Goal: Navigation & Orientation: Find specific page/section

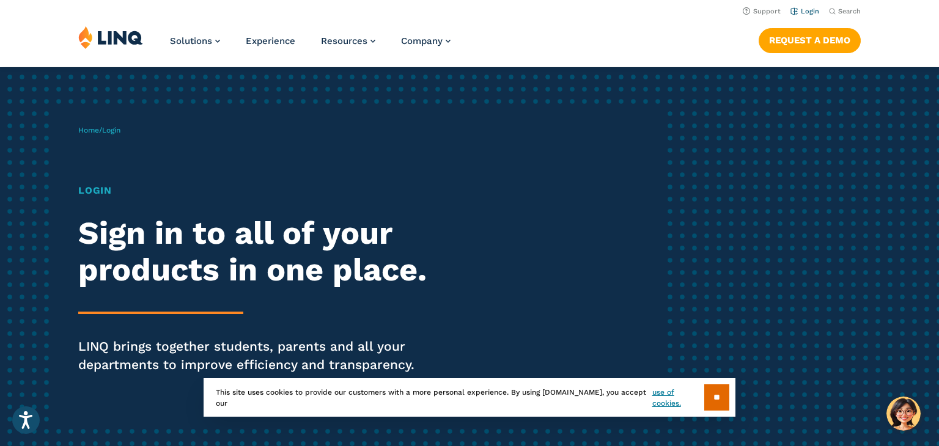
click at [801, 13] on link "Login" at bounding box center [804, 11] width 29 height 8
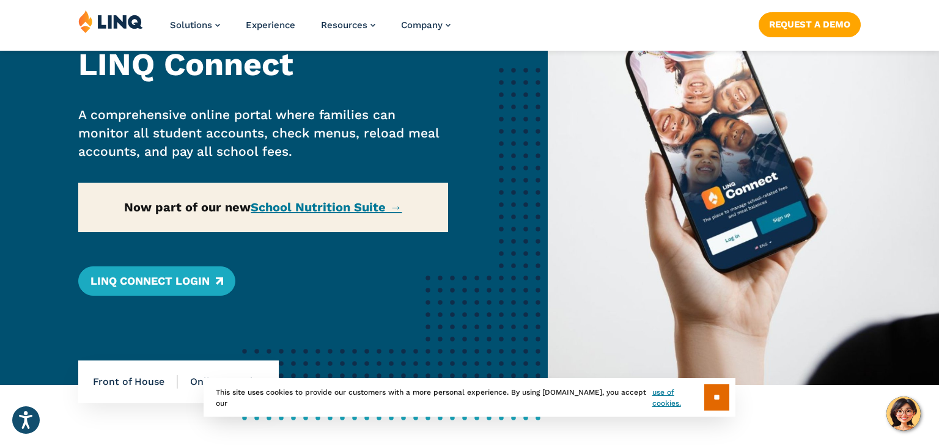
scroll to position [134, 0]
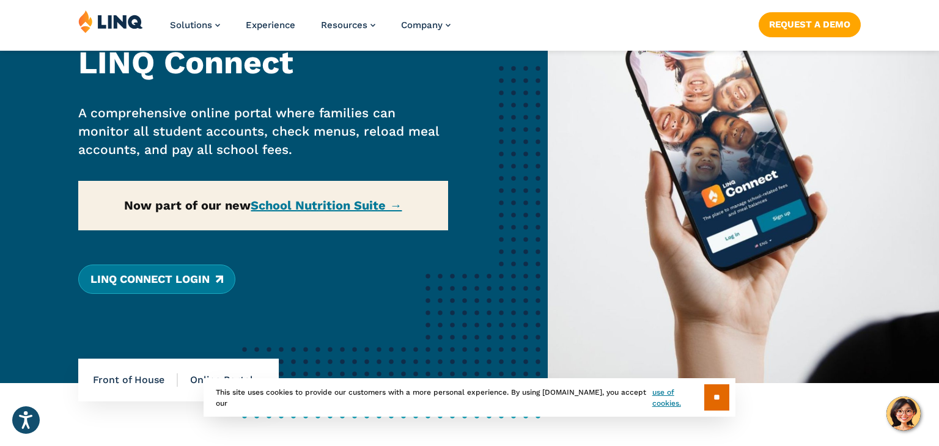
click at [192, 277] on link "LINQ Connect Login" at bounding box center [156, 279] width 157 height 29
